Goal: Transaction & Acquisition: Purchase product/service

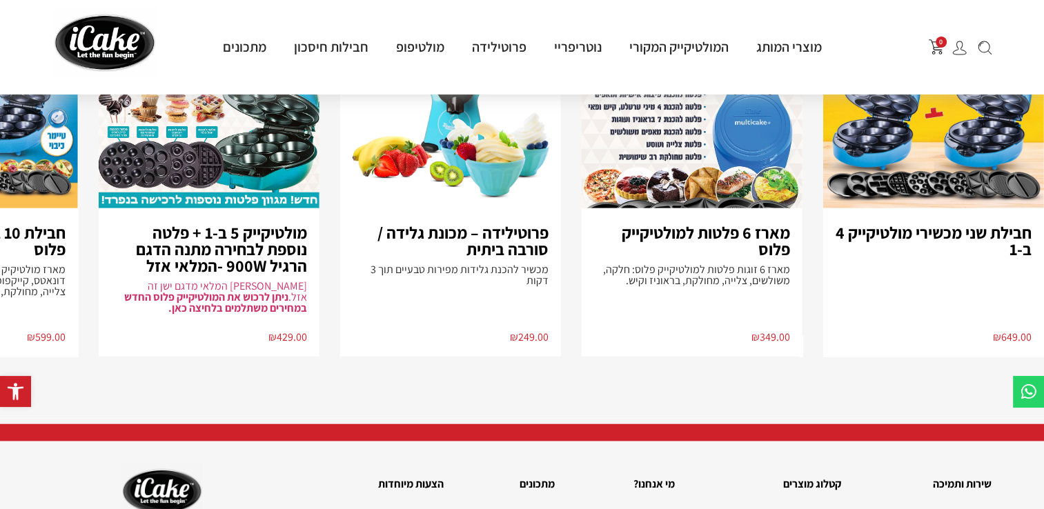
scroll to position [3104, 0]
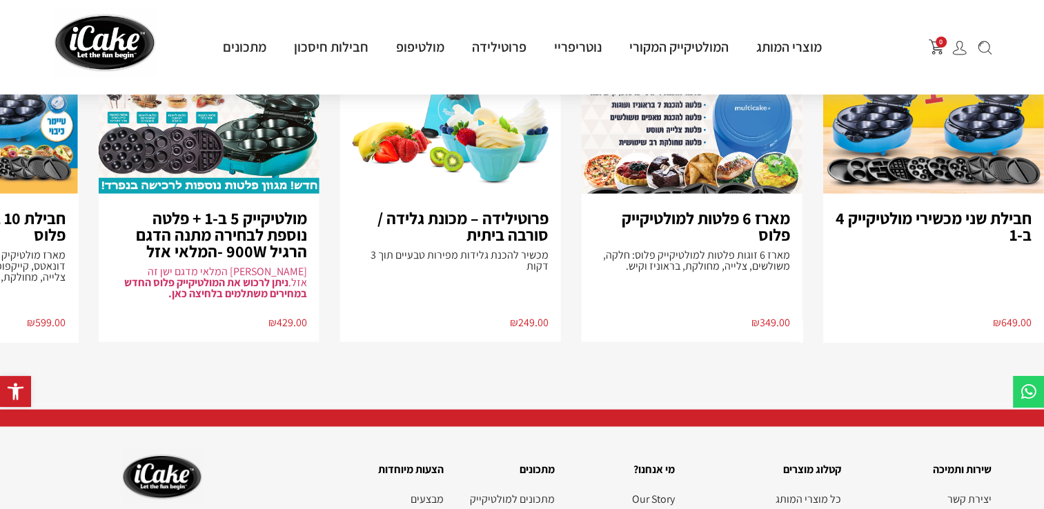
drag, startPoint x: 326, startPoint y: 401, endPoint x: 274, endPoint y: 401, distance: 51.7
click at [274, 410] on span at bounding box center [522, 418] width 1044 height 17
click at [246, 372] on section "חבילת שני מכשירי מולטיקייק 4 ב-1 ₪ 649.00 מבצע מארז 6 פלטות למולטיקייק פלוס מאר…" at bounding box center [522, 178] width 1044 height 452
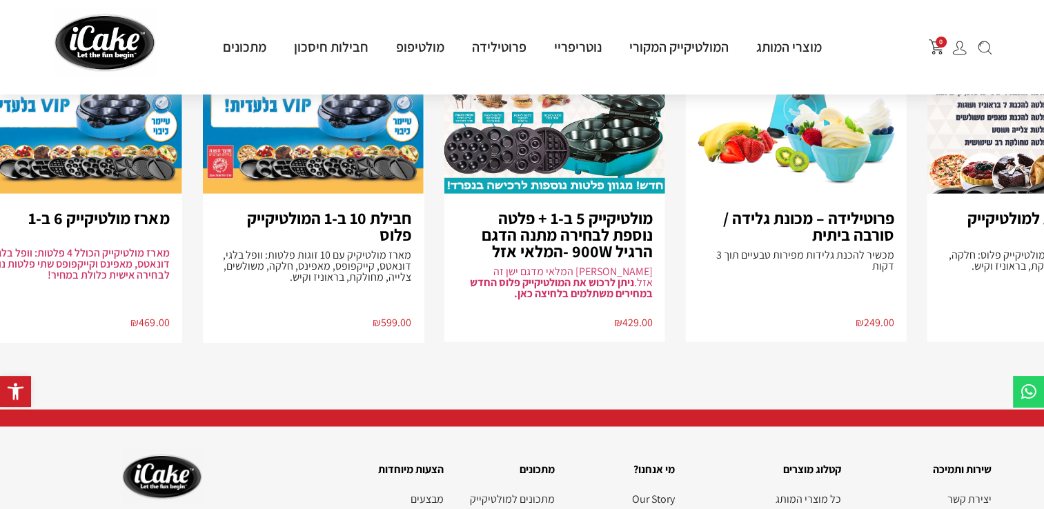
click at [558, 294] on div "מולטיקייק 5 ב-1 + פלטה נוספת לבחירה מתנה הדגם הרגיל 900W -המלאי אזל שימו לב המל…" at bounding box center [554, 268] width 221 height 148
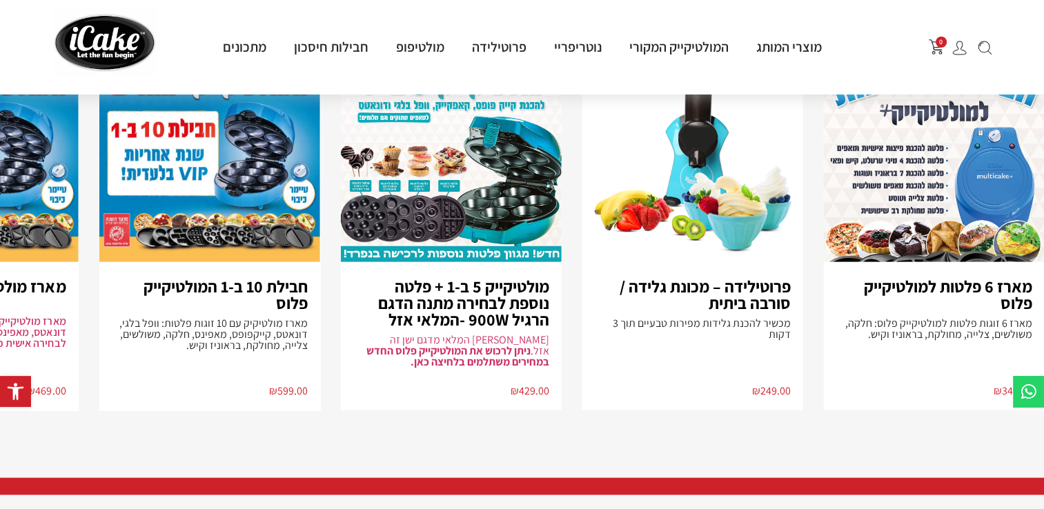
scroll to position [3035, 0]
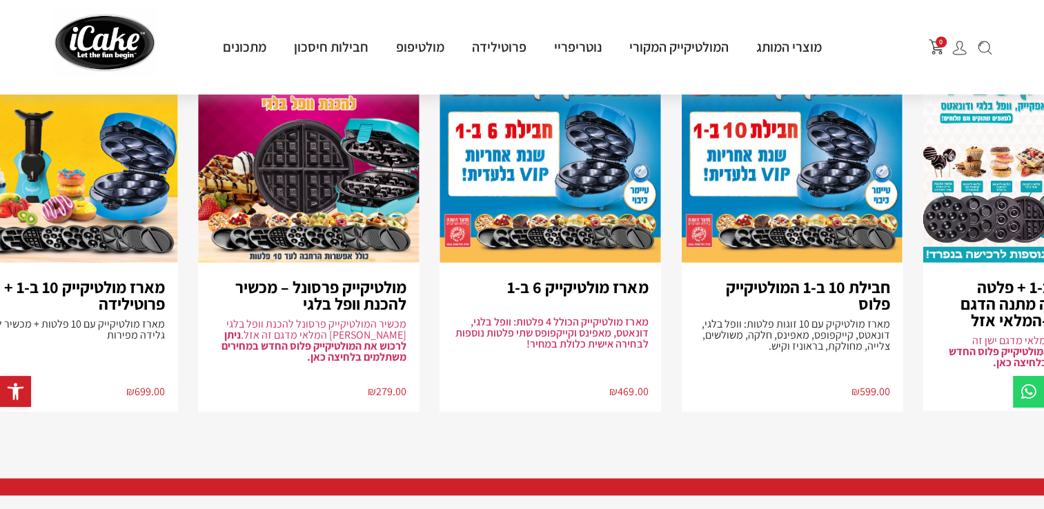
click at [768, 332] on div "חבילת 10 ב-1 המולטיקייק פלוס מארז מולטיקיק עם 10 זוגות פלטות: וופל בלגי, דונאטס…" at bounding box center [791, 337] width 221 height 148
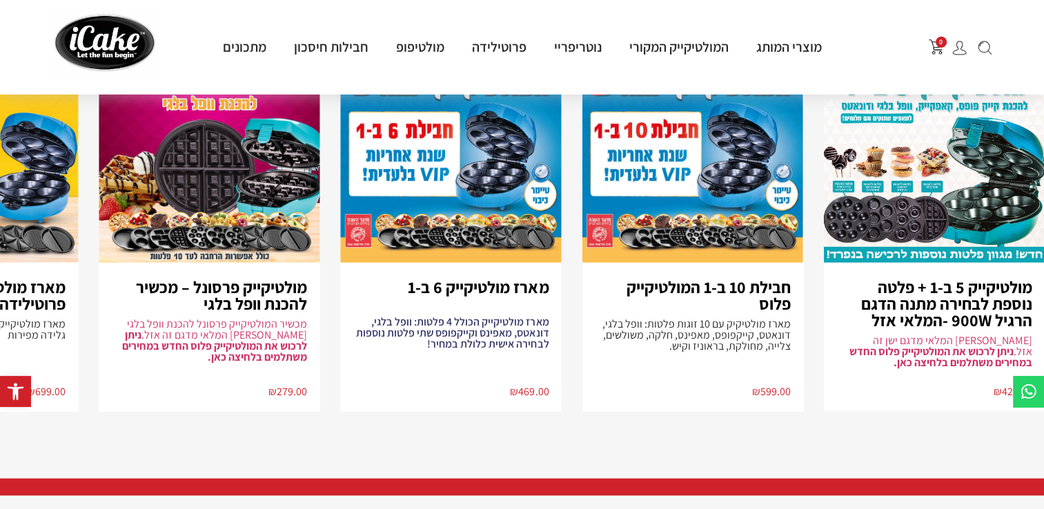
click at [477, 214] on img "6 / 8" at bounding box center [450, 151] width 221 height 223
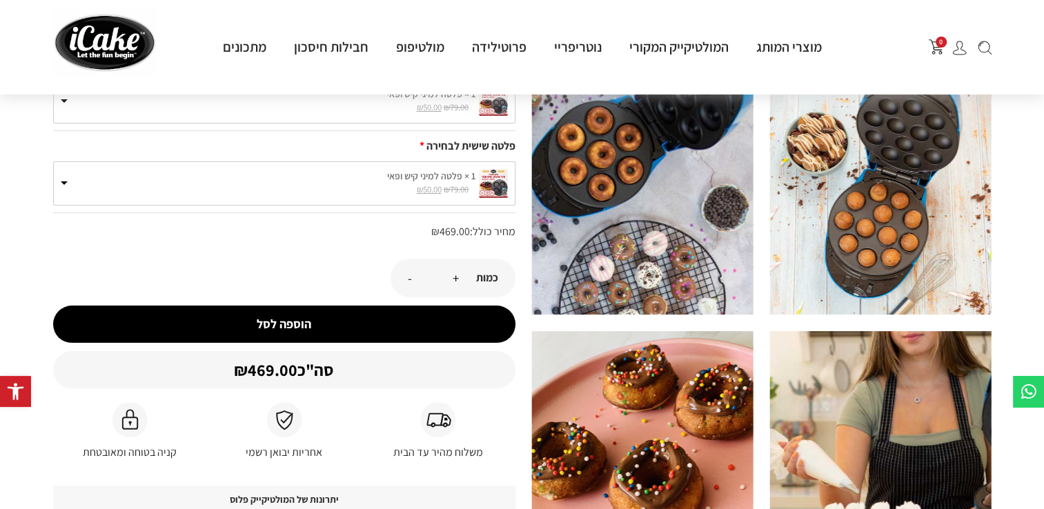
scroll to position [276, 0]
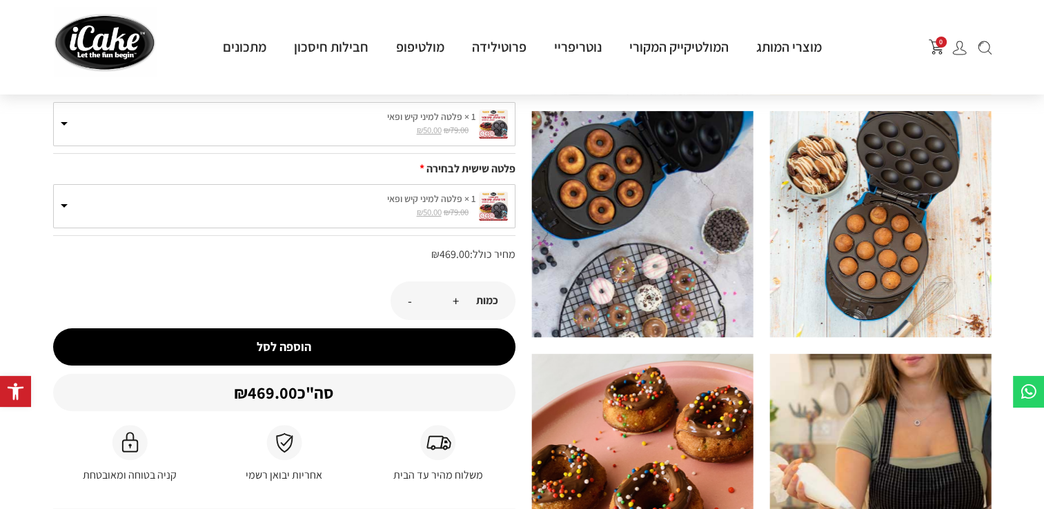
click at [270, 335] on button "הוספה לסל" at bounding box center [284, 346] width 462 height 37
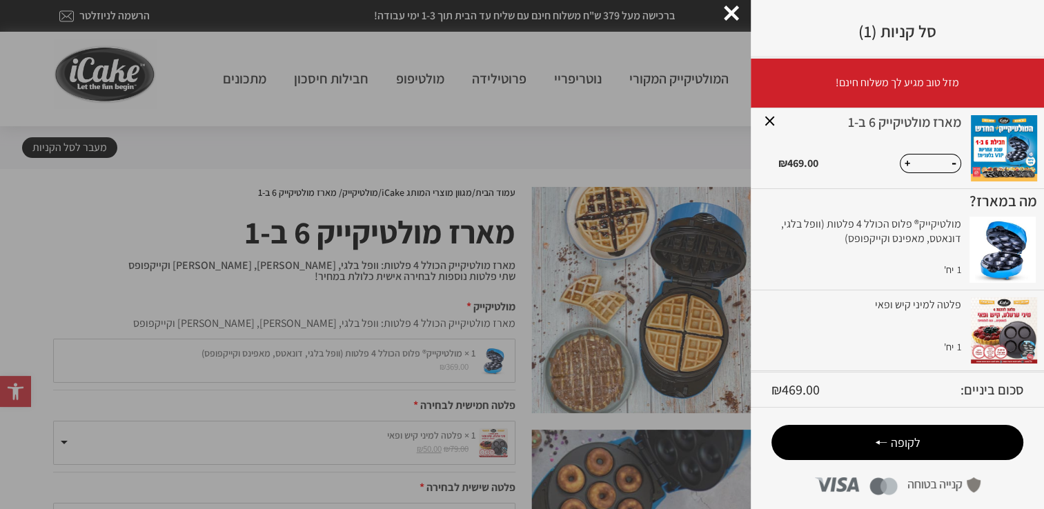
drag, startPoint x: 781, startPoint y: 121, endPoint x: 789, endPoint y: 121, distance: 8.3
click at [782, 120] on link "×" at bounding box center [769, 120] width 24 height 24
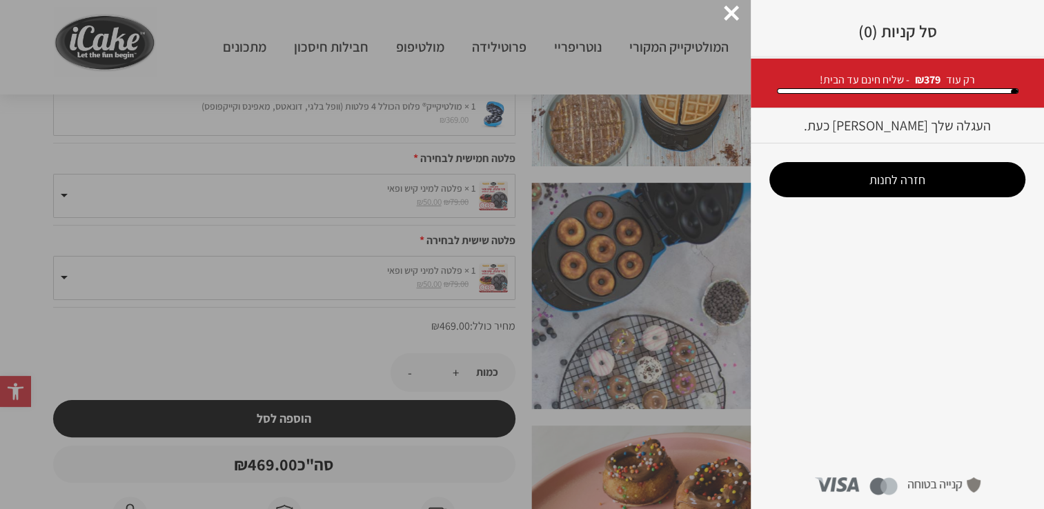
scroll to position [276, 0]
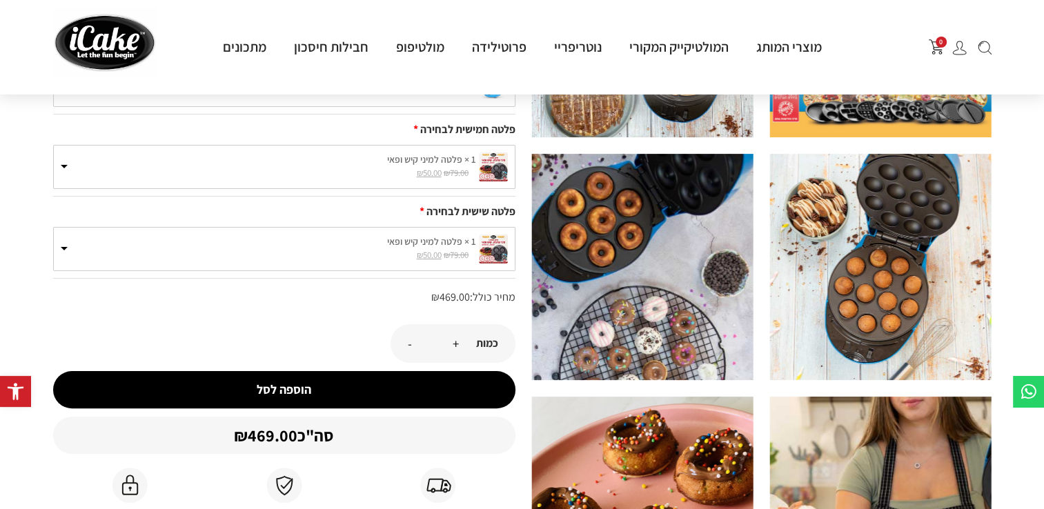
click at [62, 161] on label "1 × פלטה למיני קיש ופאי" at bounding box center [284, 159] width 447 height 14
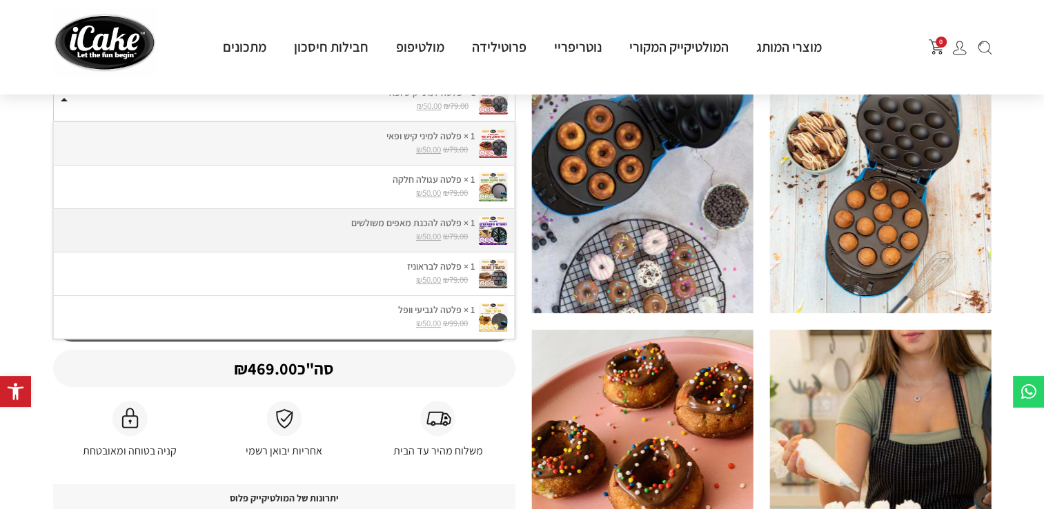
scroll to position [345, 0]
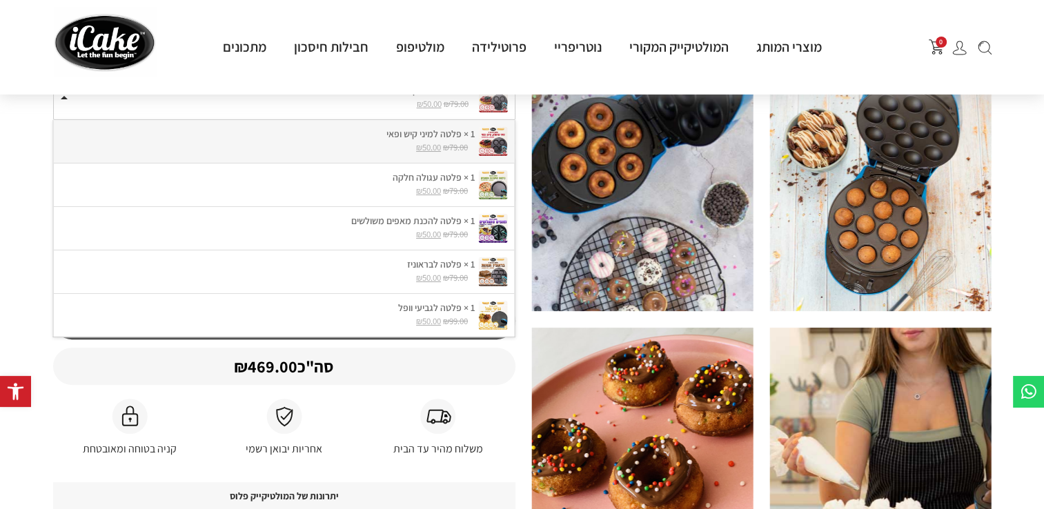
click at [26, 292] on section "עמוד הבית / מגוון מוצרי המותג iCake / מולטיקייק / מארז מולטיקייק 6 ב-1 מארז מול…" at bounding box center [522, 325] width 1044 height 1002
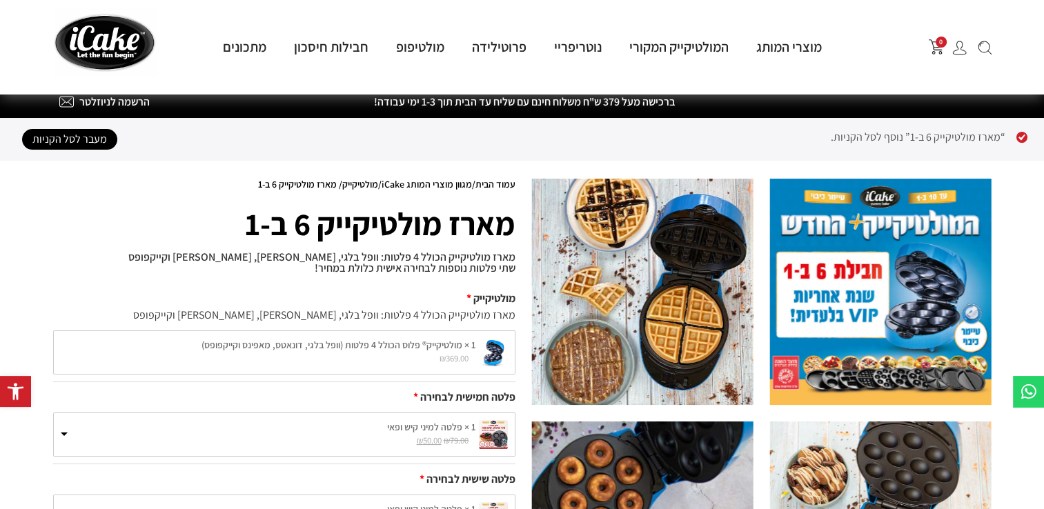
scroll to position [0, 0]
